Goal: Task Accomplishment & Management: Manage account settings

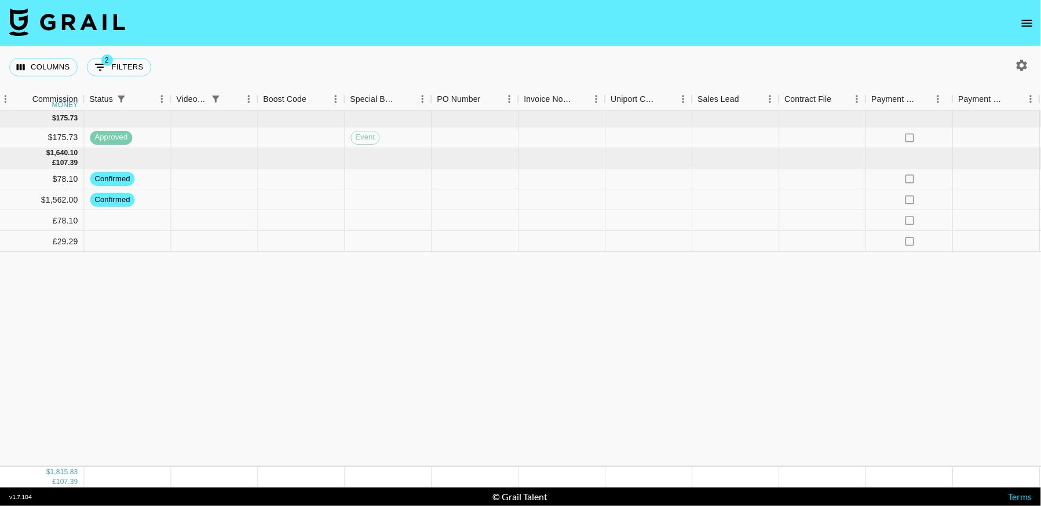
scroll to position [0, 1244]
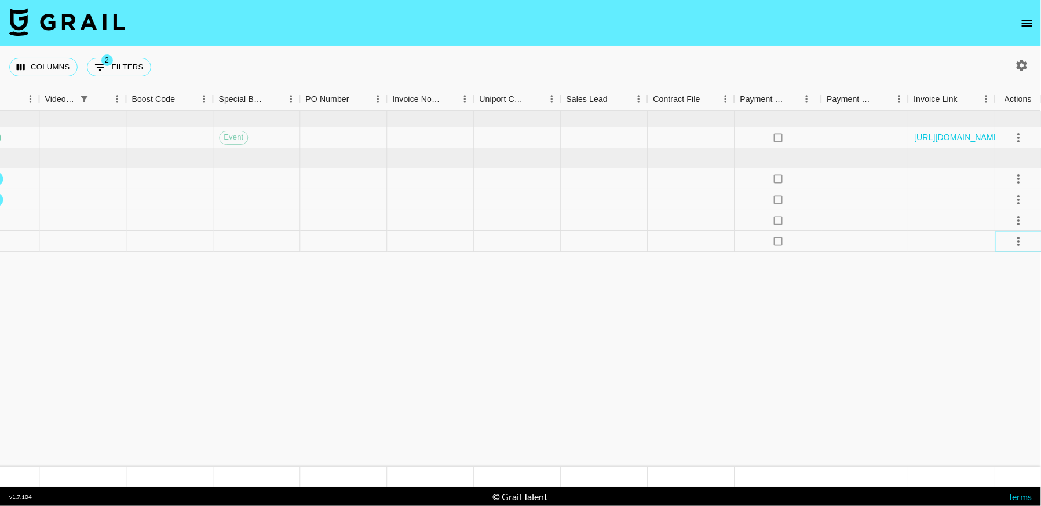
click at [1012, 242] on icon "select merge strategy" at bounding box center [1018, 242] width 14 height 14
click at [989, 285] on li "Decline" at bounding box center [1003, 286] width 75 height 21
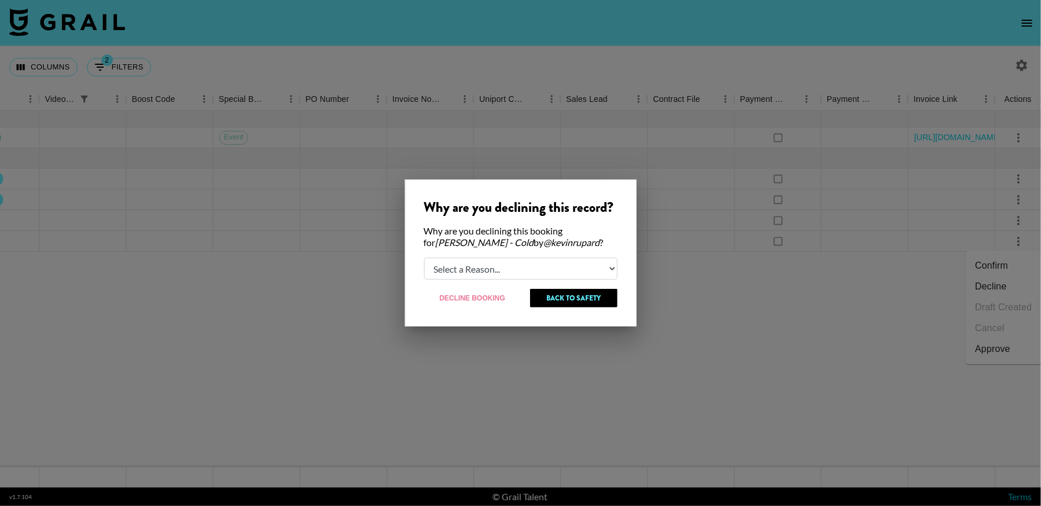
click at [516, 275] on select "Select a Reason... Relogging this deal due to a data issue The [PERSON_NAME] ca…" at bounding box center [520, 269] width 193 height 22
select select "creator_decline"
click at [424, 258] on select "Select a Reason... Relogging this deal due to a data issue The [PERSON_NAME] ca…" at bounding box center [520, 269] width 193 height 22
click at [488, 299] on button "Decline Booking" at bounding box center [473, 298] width 98 height 19
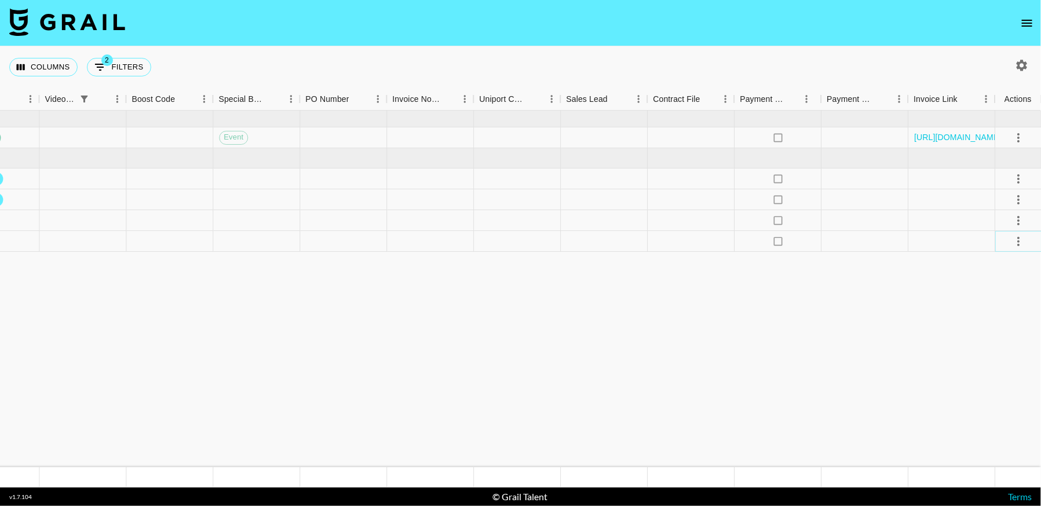
click at [1024, 239] on icon "select merge strategy" at bounding box center [1018, 242] width 14 height 14
click at [979, 329] on li "Cancel" at bounding box center [1003, 328] width 75 height 21
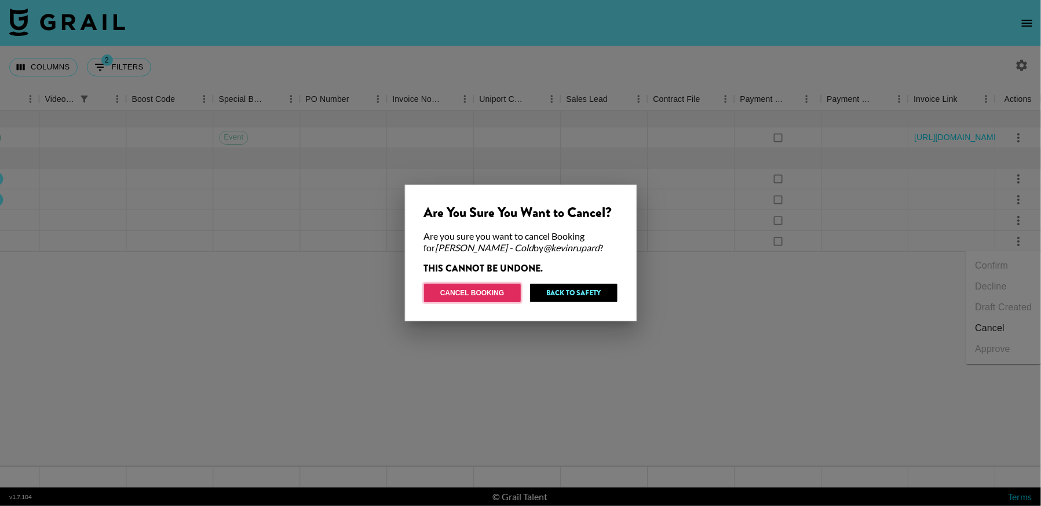
drag, startPoint x: 483, startPoint y: 293, endPoint x: 656, endPoint y: 419, distance: 214.0
click at [483, 293] on button "Cancel Booking" at bounding box center [472, 293] width 97 height 19
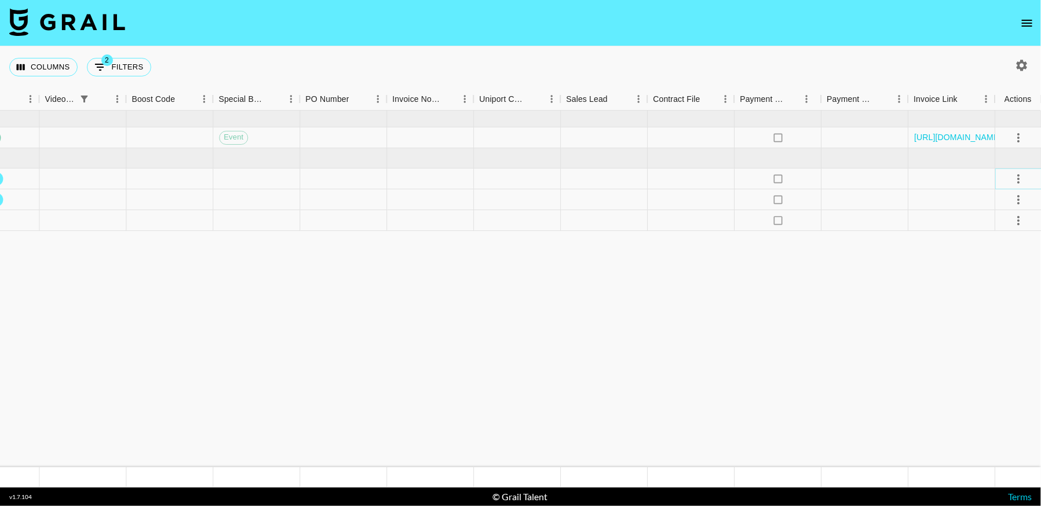
click at [1018, 178] on icon "select merge strategy" at bounding box center [1018, 178] width 2 height 9
click at [992, 268] on li "Cancel" at bounding box center [1003, 265] width 75 height 21
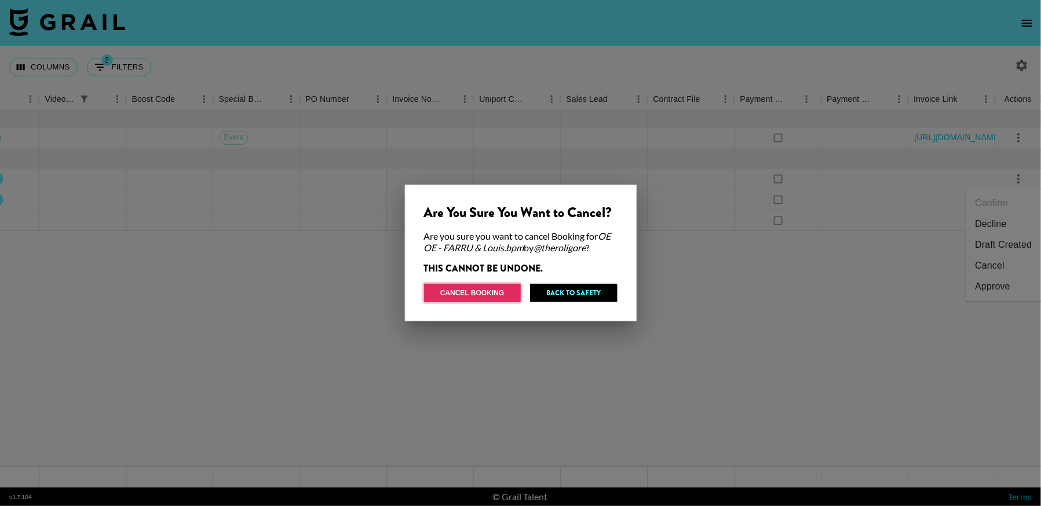
click at [467, 295] on button "Cancel Booking" at bounding box center [472, 293] width 97 height 19
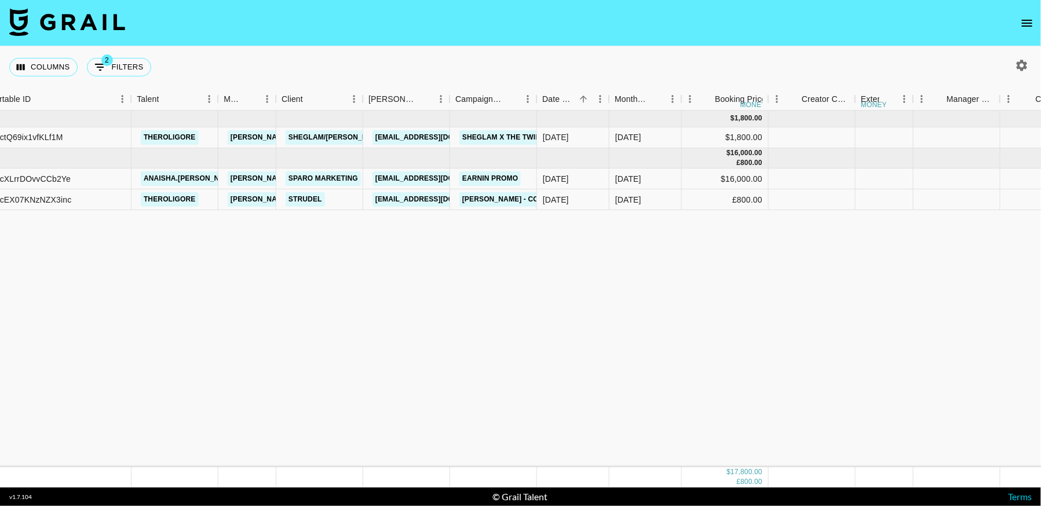
scroll to position [0, 0]
